Goal: Submit feedback/report problem: Submit feedback/report problem

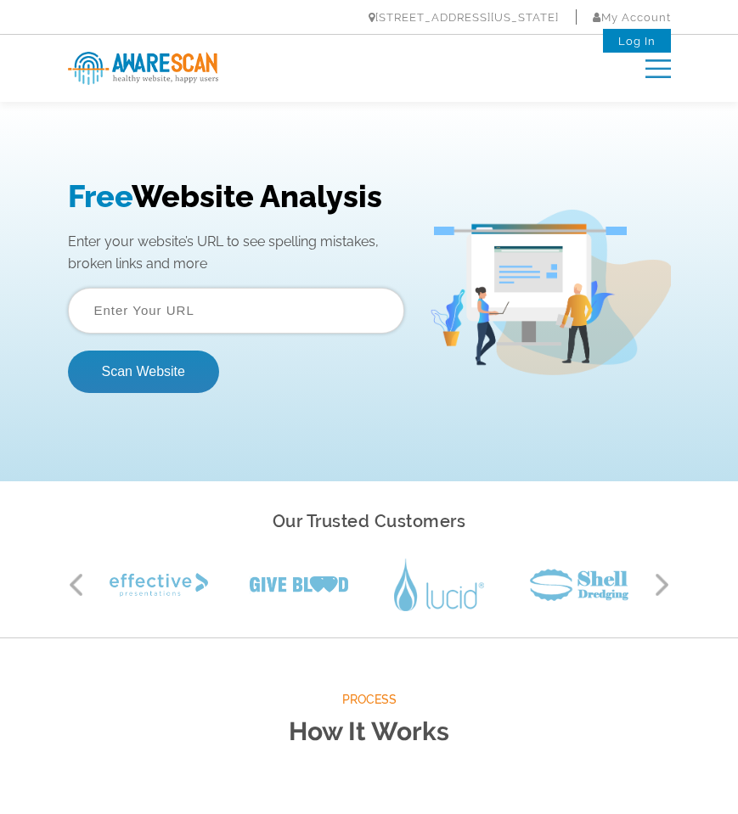
click at [630, 44] on link "Log In" at bounding box center [636, 41] width 37 height 13
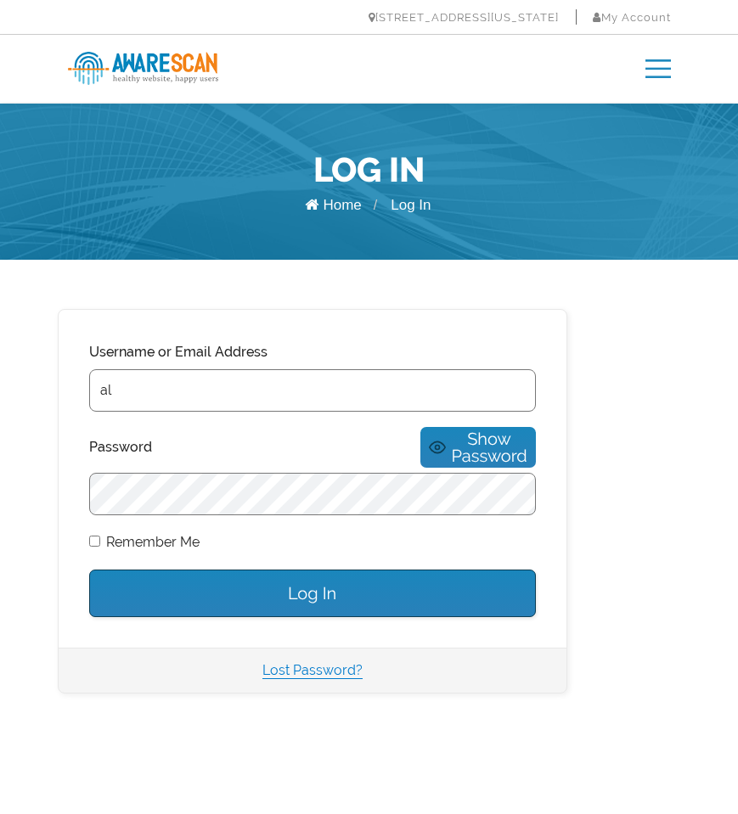
type input "a"
type input "www.allinium.com"
click at [316, 575] on input "Log In" at bounding box center [312, 594] width 447 height 48
click at [660, 67] on img at bounding box center [657, 68] width 25 height 19
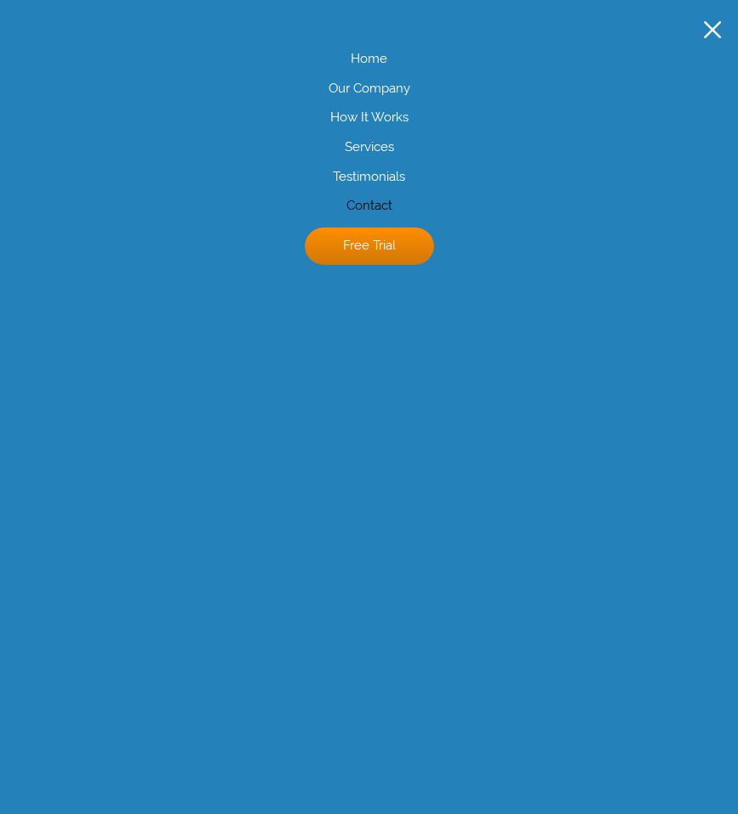
click at [374, 204] on link "Contact" at bounding box center [369, 206] width 704 height 17
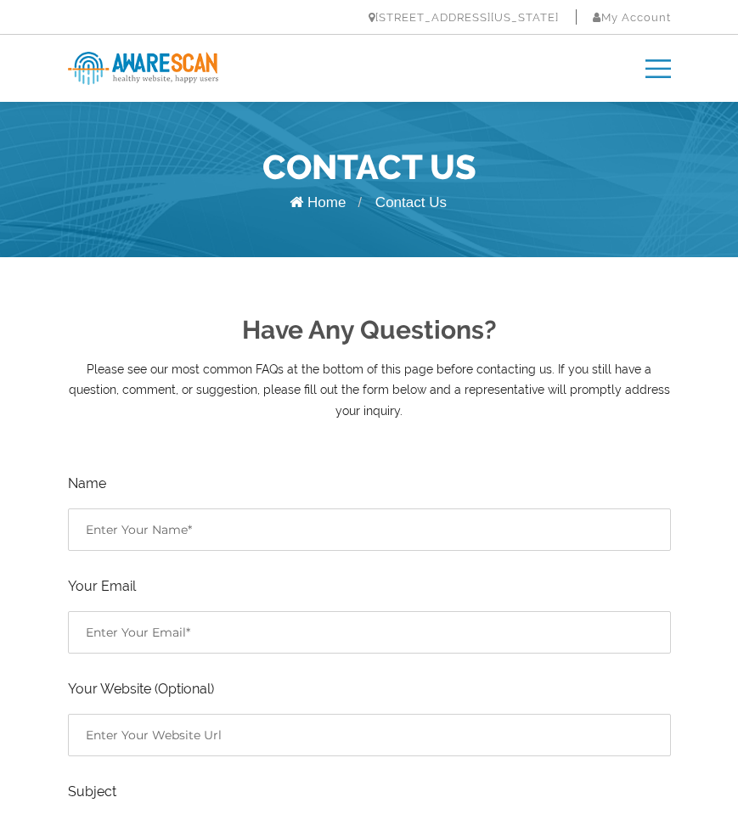
scroll to position [1, 0]
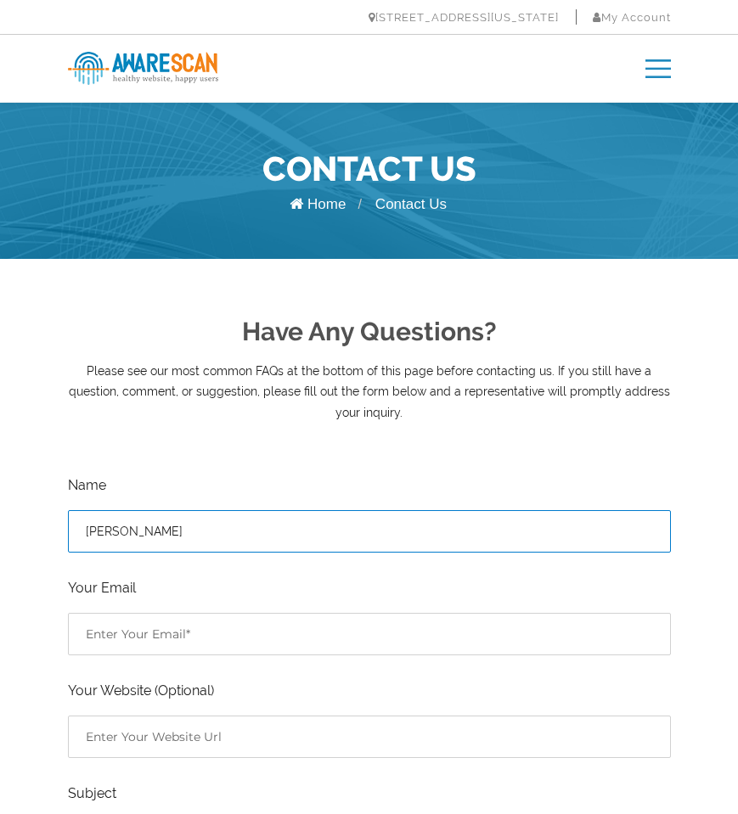
type input "Susan Rink"
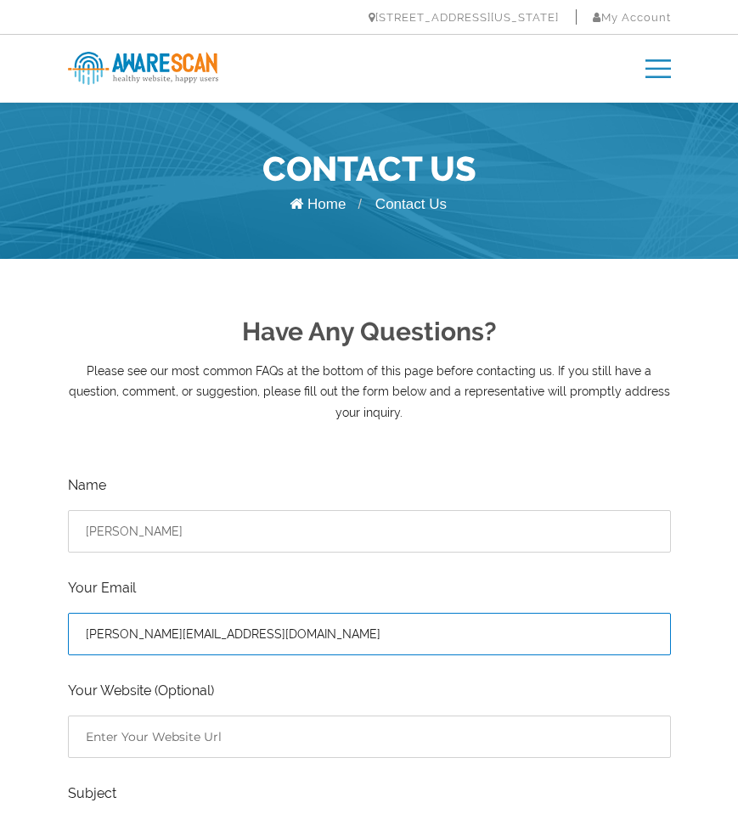
type input "susan@allinium.com"
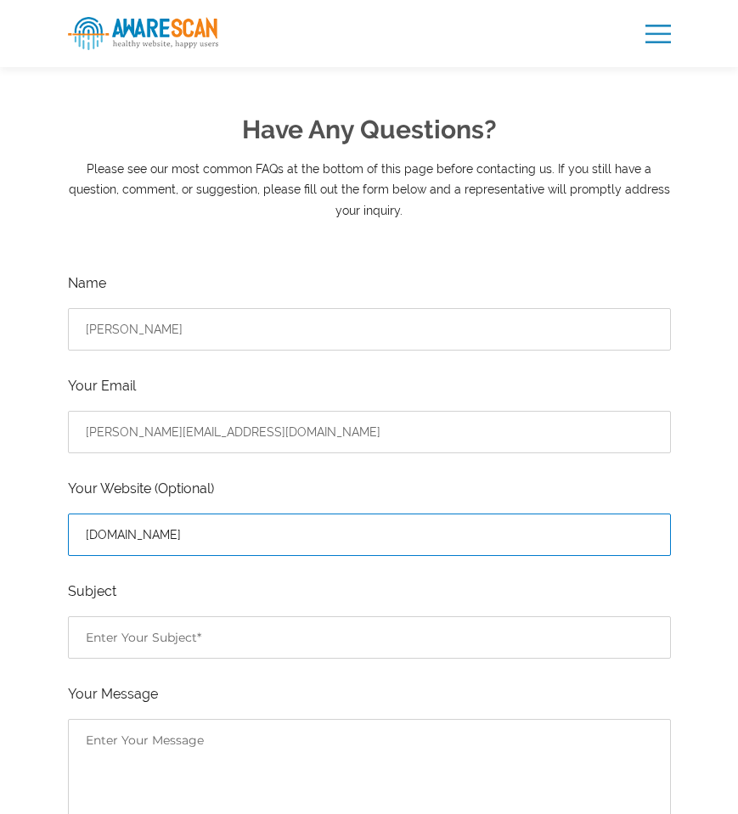
scroll to position [209, 0]
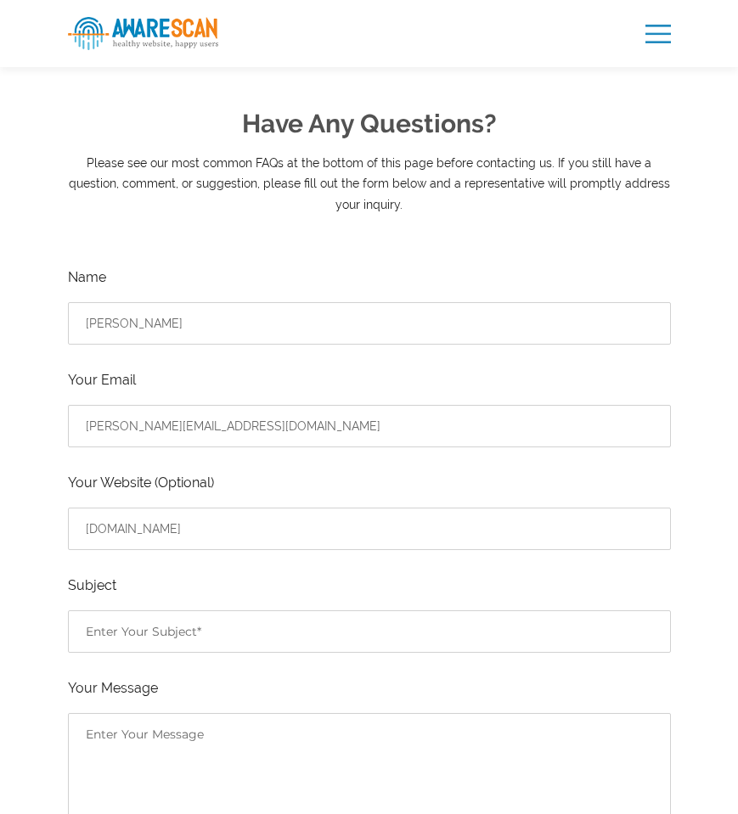
type input "http://www.allinium.com"
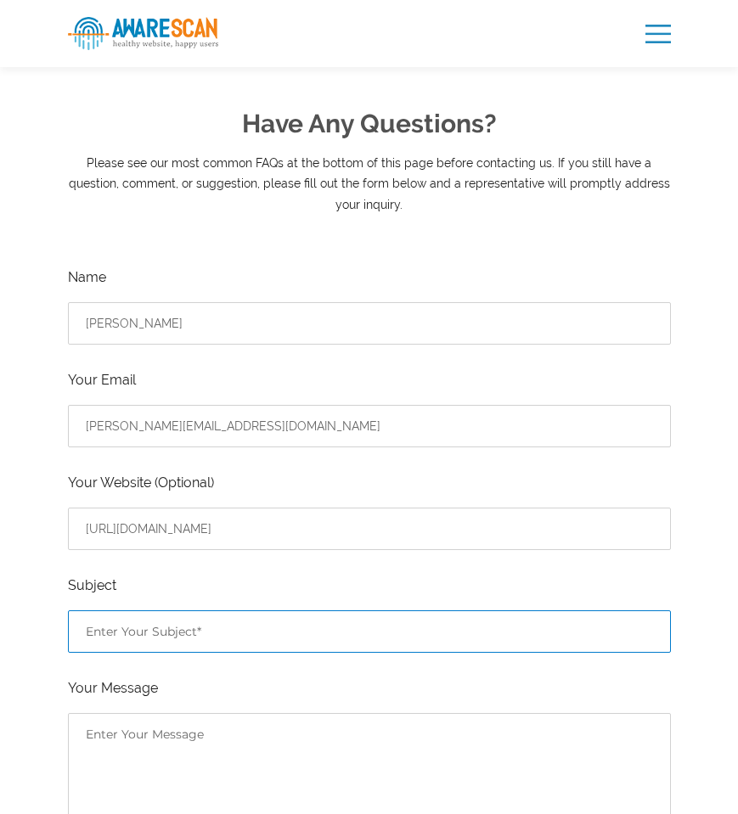
click at [105, 630] on input "Contact form" at bounding box center [369, 632] width 603 height 42
type input "Cancel subscription"
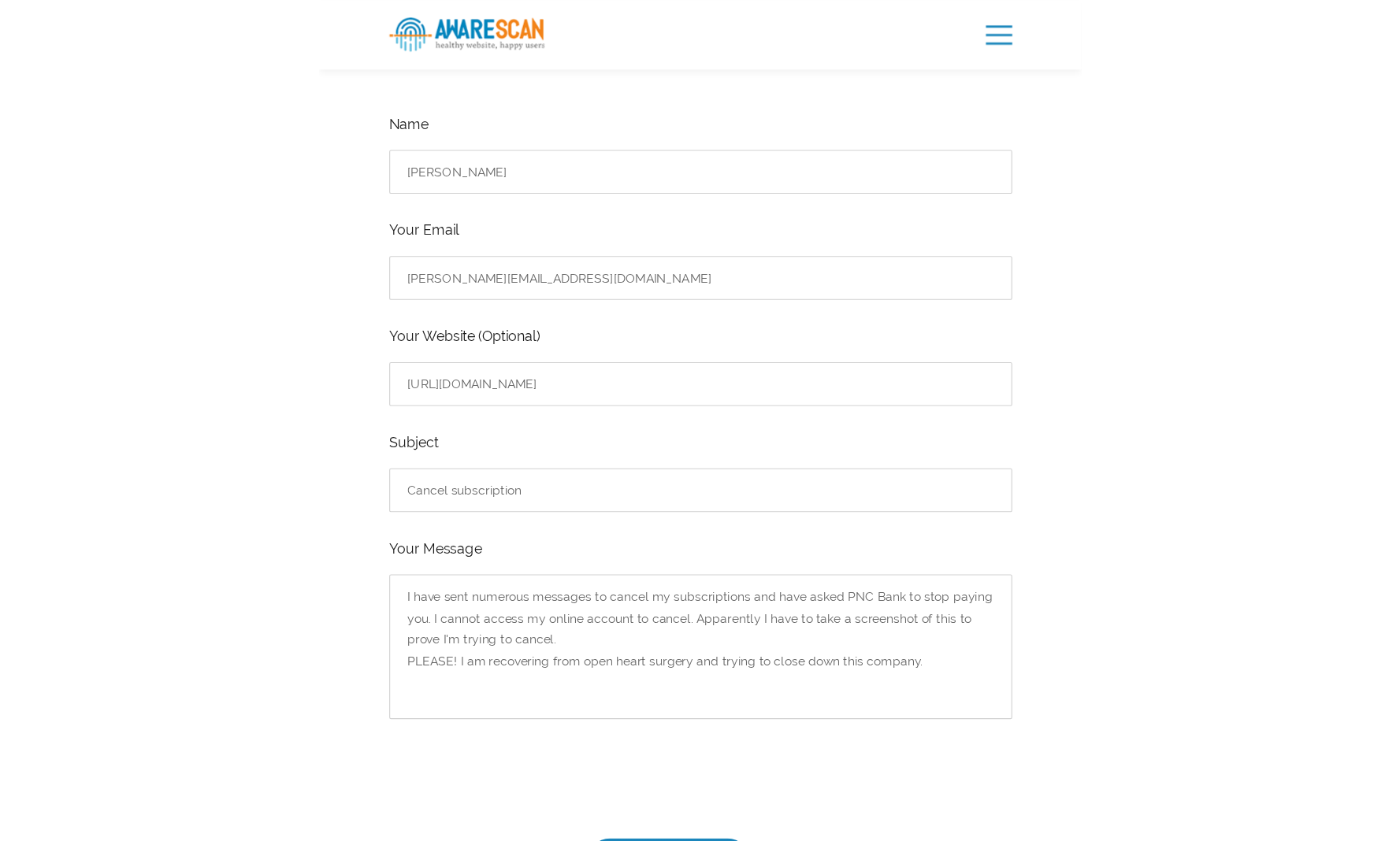
scroll to position [337, 0]
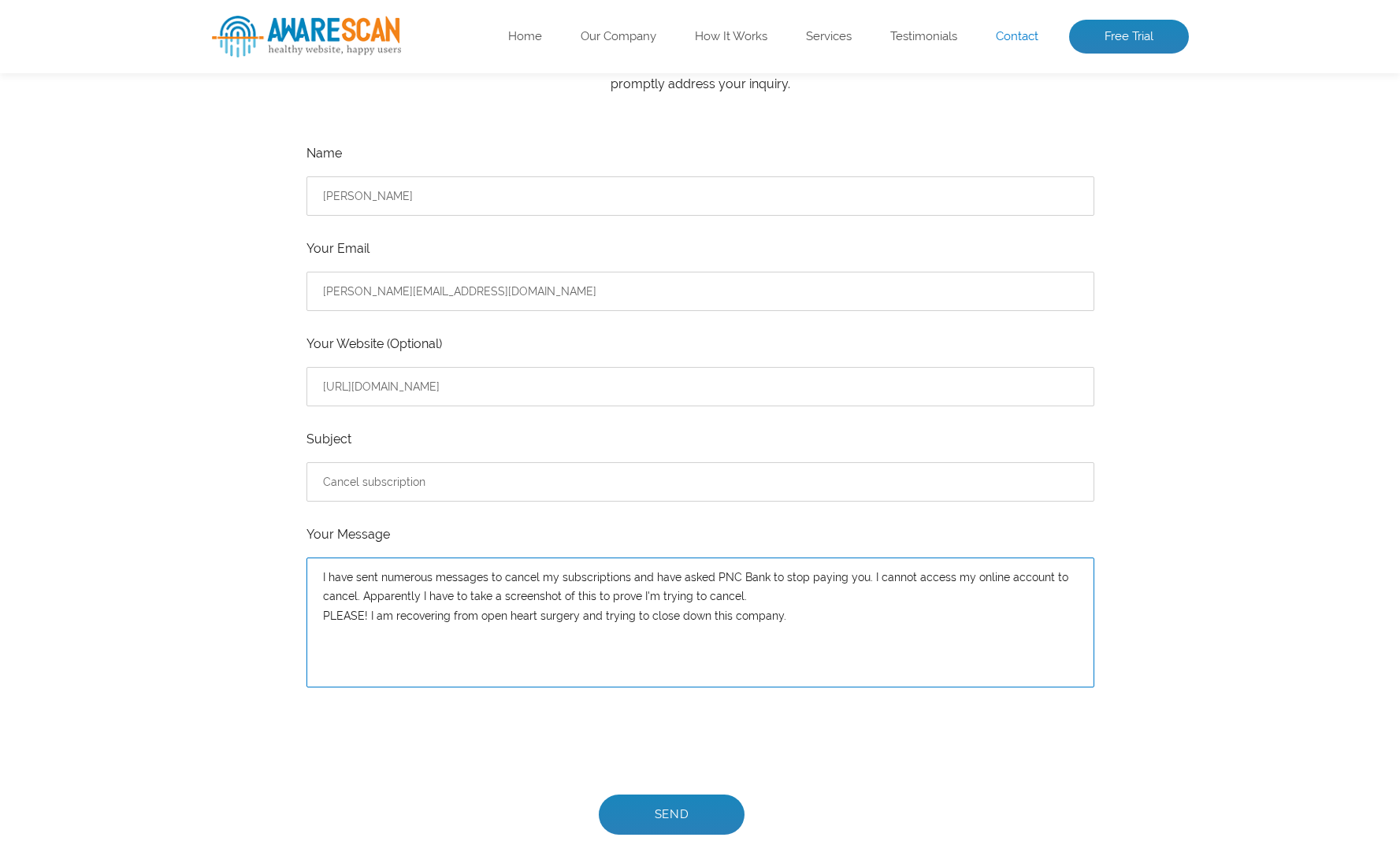
click at [684, 613] on textarea "I have sent numerous messages to cancel my subscriptions and have asked PNC Ban…" at bounding box center [700, 622] width 788 height 130
type textarea "I have sent numerous messages to cancel my subscriptions and have asked PNC Ban…"
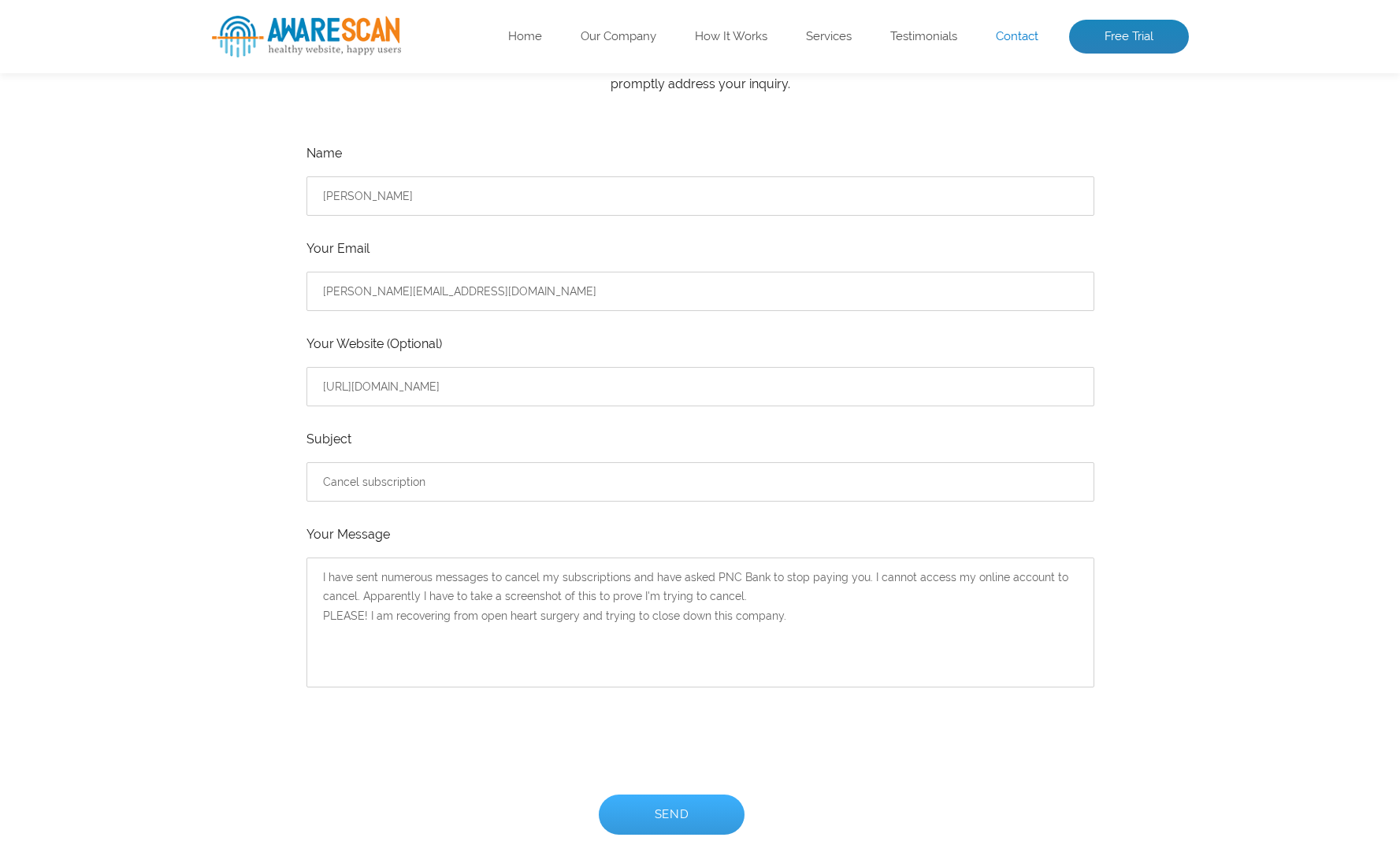
click at [684, 755] on input "Send" at bounding box center [672, 814] width 147 height 40
